Goal: Task Accomplishment & Management: Use online tool/utility

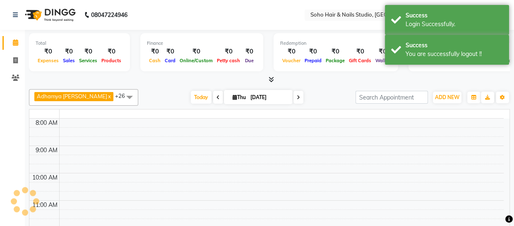
select select "en"
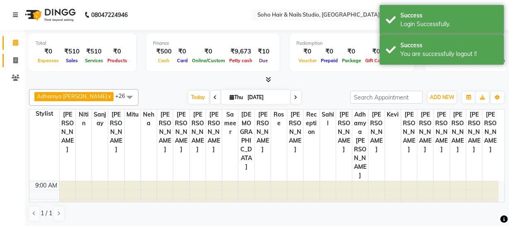
click at [7, 61] on link "Invoice" at bounding box center [12, 61] width 20 height 14
select select "service"
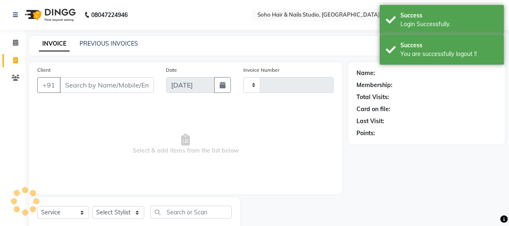
type input "3987"
select select "735"
select select "membership"
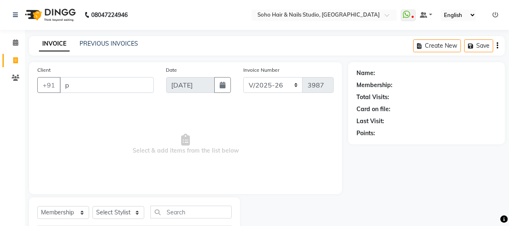
type input "p"
